Goal: Ask a question

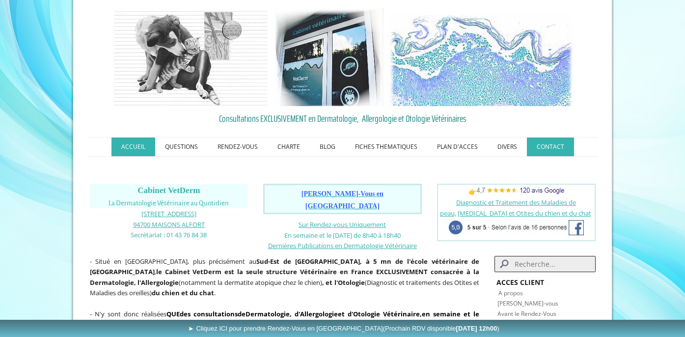
scroll to position [21, 0]
click at [553, 150] on link "CONTACT" at bounding box center [550, 146] width 47 height 19
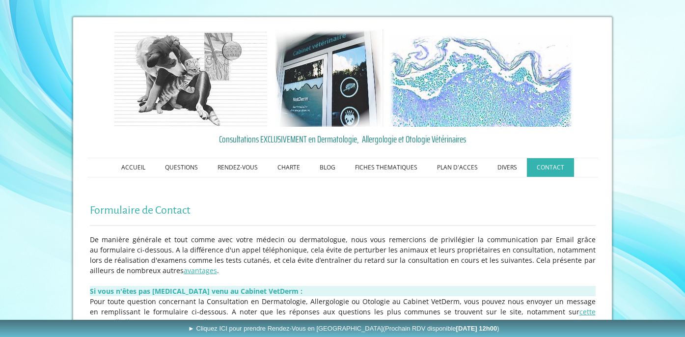
scroll to position [287, 0]
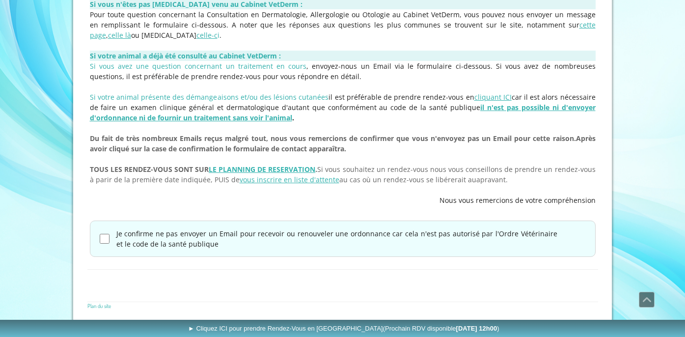
click at [102, 236] on input "Je confirme ne pas envoyer un Email pour recevoir ou renouveler une ordonnance …" at bounding box center [105, 239] width 10 height 10
checkbox input "true"
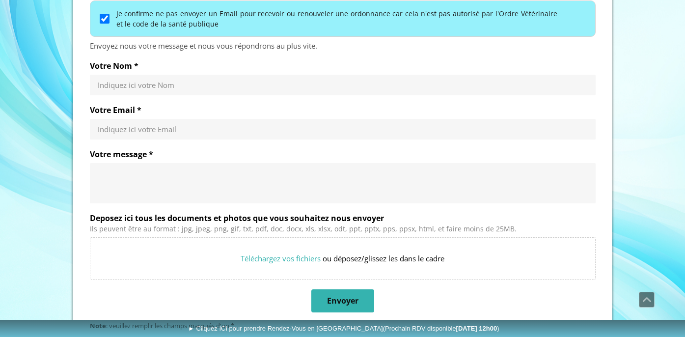
scroll to position [496, 0]
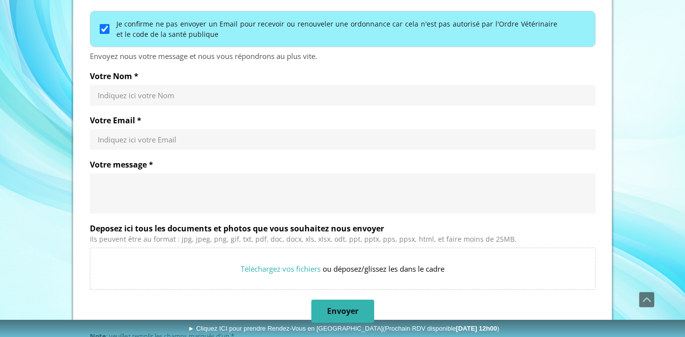
click at [136, 92] on input "Votre Nom *" at bounding box center [343, 95] width 490 height 10
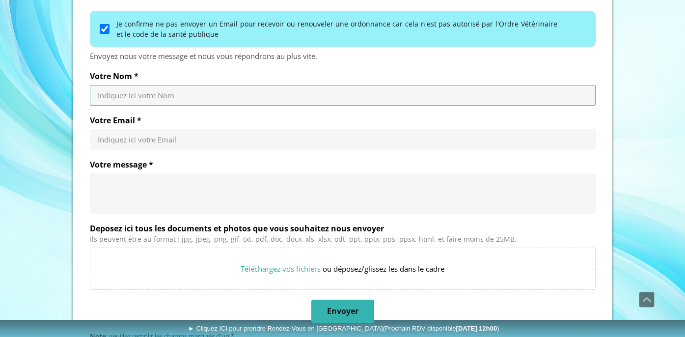
type input "Sun"
type input "jennysun18@gmail.com"
click at [194, 182] on textarea "Votre message *" at bounding box center [343, 193] width 490 height 29
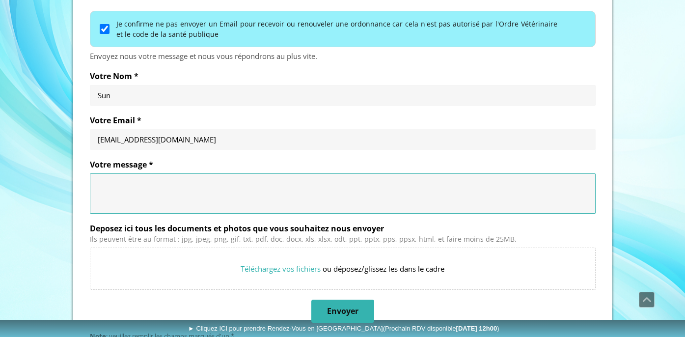
paste textarea "Bonjour, Je viens de m’installer en Europe et je cherche un produit récemment a…"
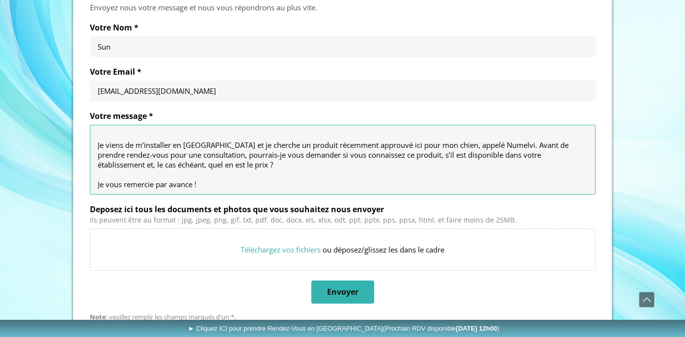
scroll to position [575, 0]
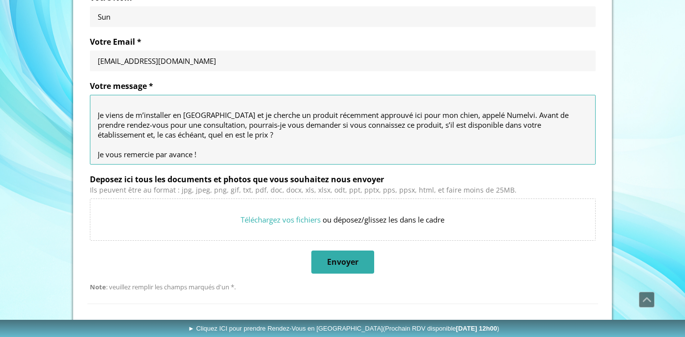
type textarea "Bonjour, Je viens de m’installer en Europe et je cherche un produit récemment a…"
click at [335, 263] on span "Envoyer" at bounding box center [342, 262] width 31 height 10
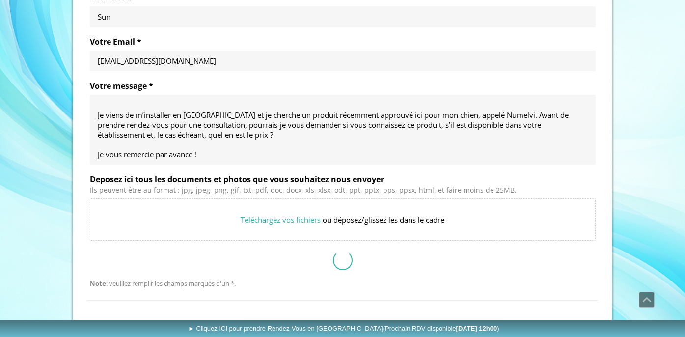
scroll to position [382, 0]
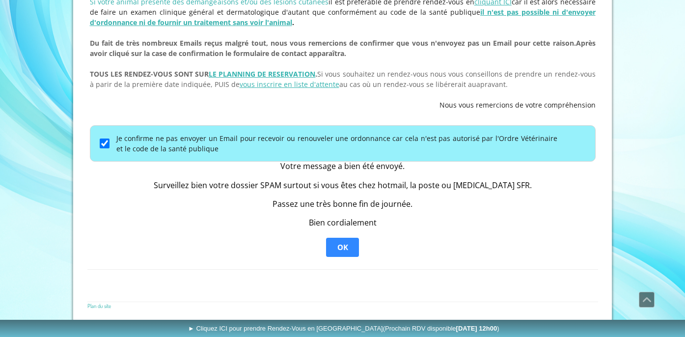
click at [340, 244] on span "OK" at bounding box center [342, 247] width 11 height 10
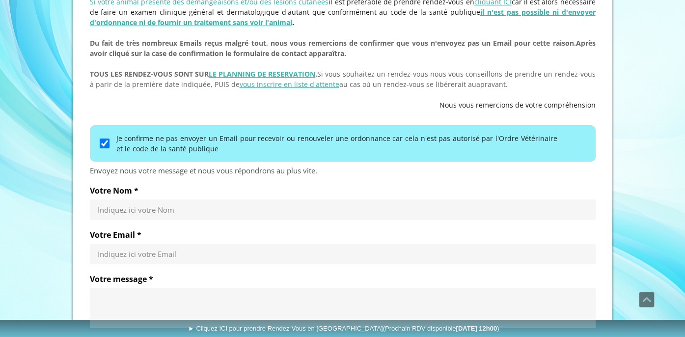
click at [322, 199] on div "Indiquez ici votre Nom" at bounding box center [343, 209] width 506 height 21
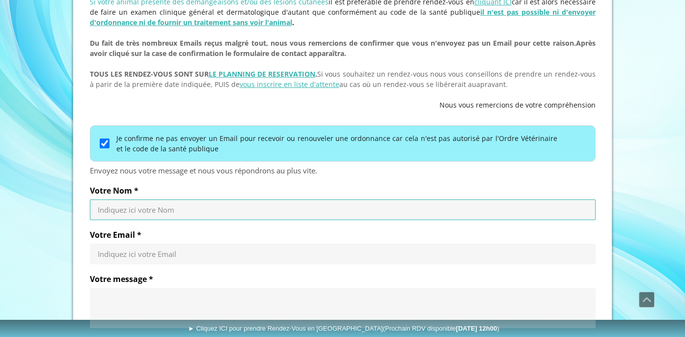
click at [315, 209] on input "Votre Nom *" at bounding box center [343, 210] width 490 height 10
type input "Sun"
type input "jennysun18@gmail.com"
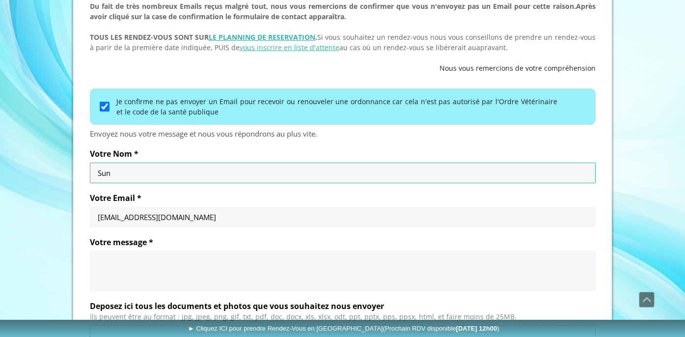
click at [224, 272] on textarea "Votre message *" at bounding box center [343, 270] width 490 height 29
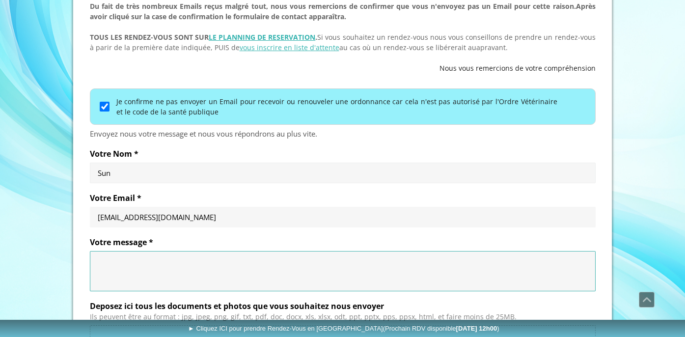
paste textarea "Bonjour, Je viens de m’installer en Europe et je cherche un produit récemment a…"
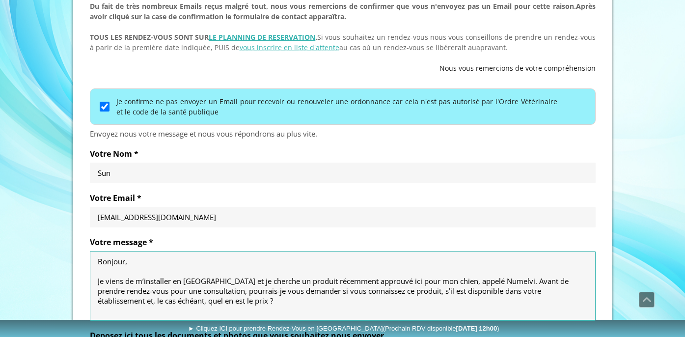
scroll to position [10, 0]
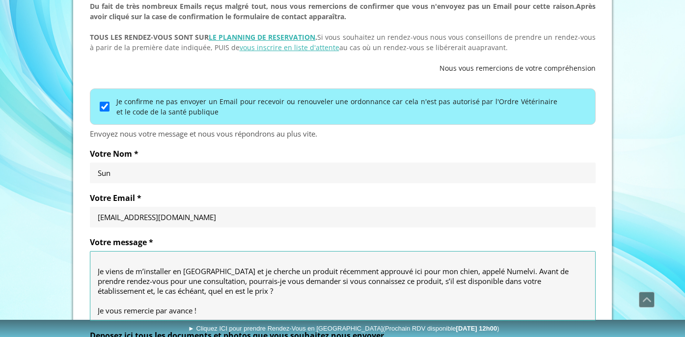
type textarea "Bonjour, Je viens de m’installer en Europe et je cherche un produit récemment a…"
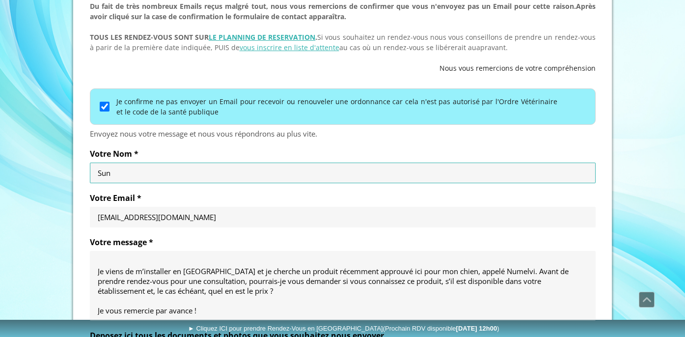
drag, startPoint x: 125, startPoint y: 167, endPoint x: 87, endPoint y: 167, distance: 37.8
click at [87, 167] on div "Je confirme ne pas envoyer un Email pour recevoir ou renouveler une ordonnance …" at bounding box center [342, 268] width 510 height 364
click at [143, 173] on input "Votre Nom *" at bounding box center [343, 173] width 490 height 10
type input "S"
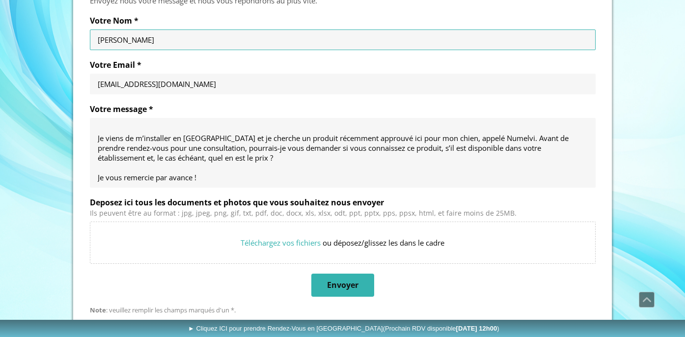
scroll to position [567, 0]
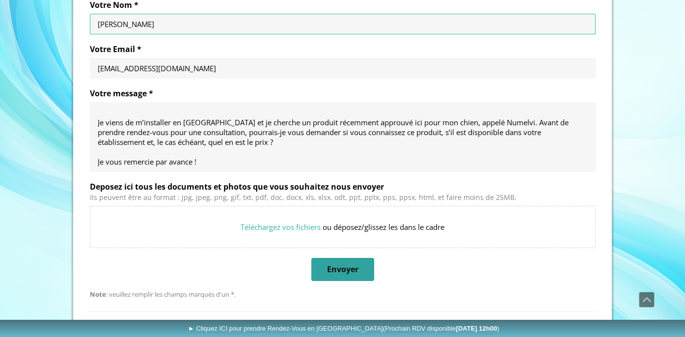
type input "Jenny"
click at [328, 268] on span "Envoyer" at bounding box center [342, 269] width 31 height 10
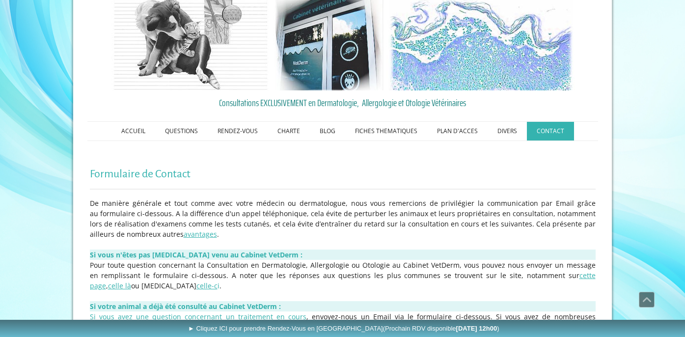
scroll to position [0, 0]
